Goal: Transaction & Acquisition: Register for event/course

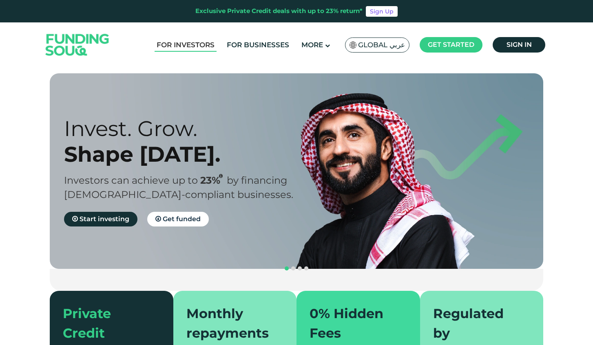
click at [188, 50] on link "For Investors" at bounding box center [185, 44] width 62 height 13
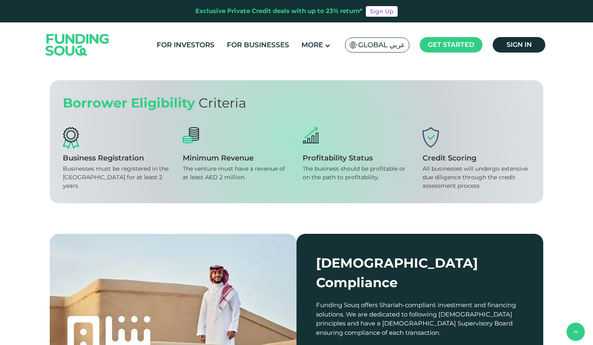
scroll to position [682, 0]
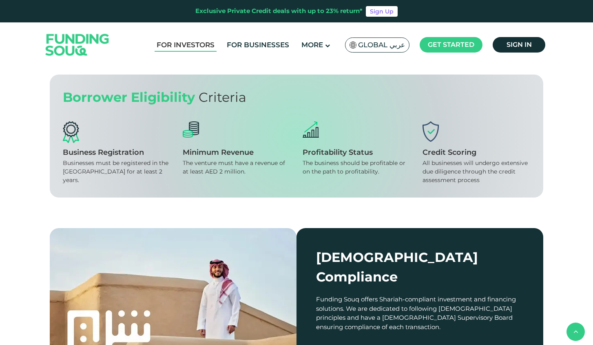
click at [190, 46] on link "For Investors" at bounding box center [185, 44] width 62 height 13
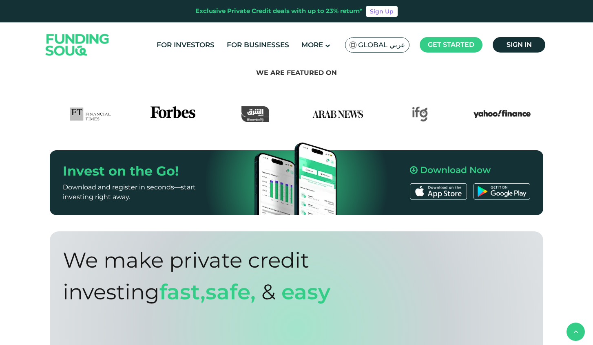
scroll to position [443, 0]
